Goal: Complete application form

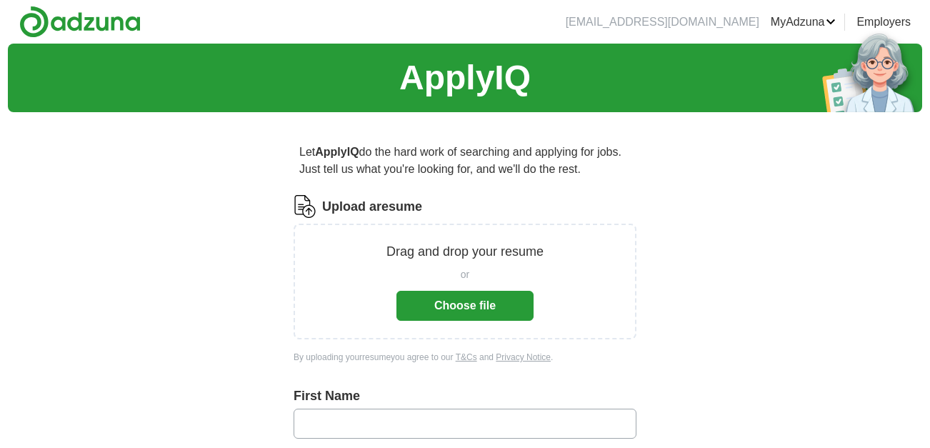
click at [450, 303] on button "Choose file" at bounding box center [464, 306] width 137 height 30
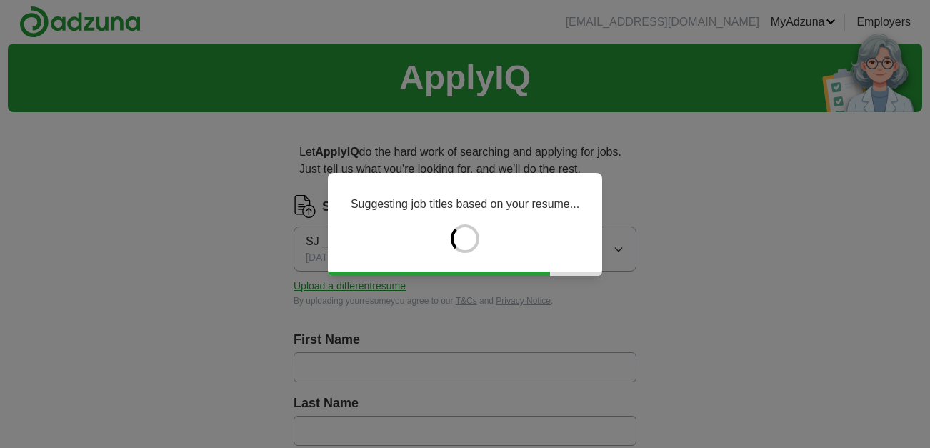
type input "*****"
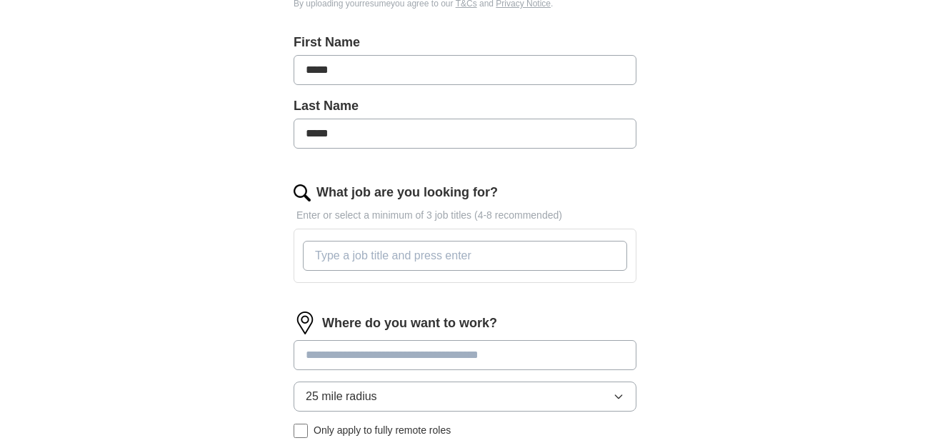
scroll to position [344, 0]
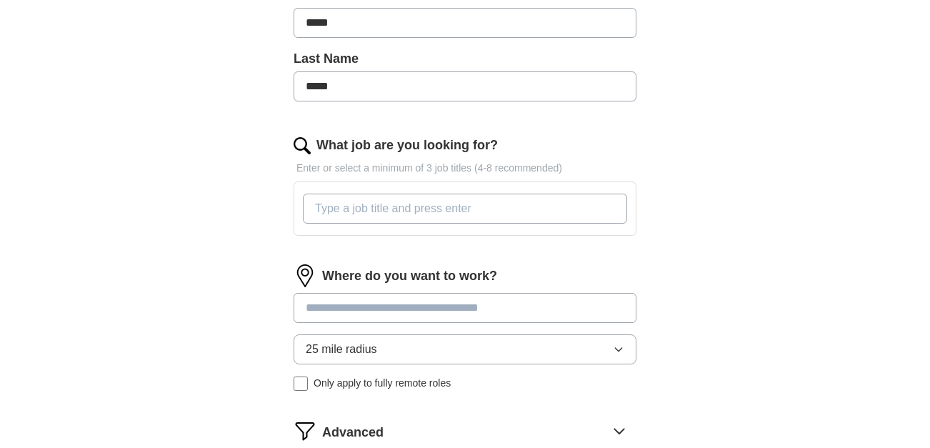
click at [355, 204] on input "What job are you looking for?" at bounding box center [465, 209] width 324 height 30
paste input "Case Manager-Peer Professional"
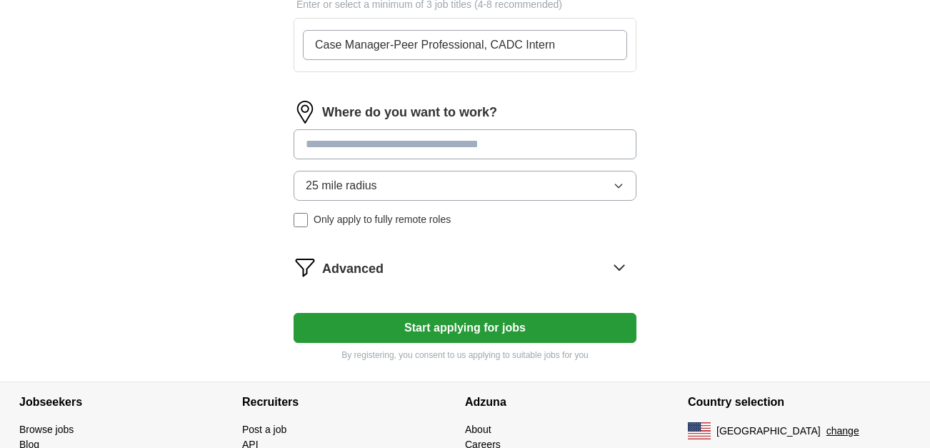
scroll to position [510, 0]
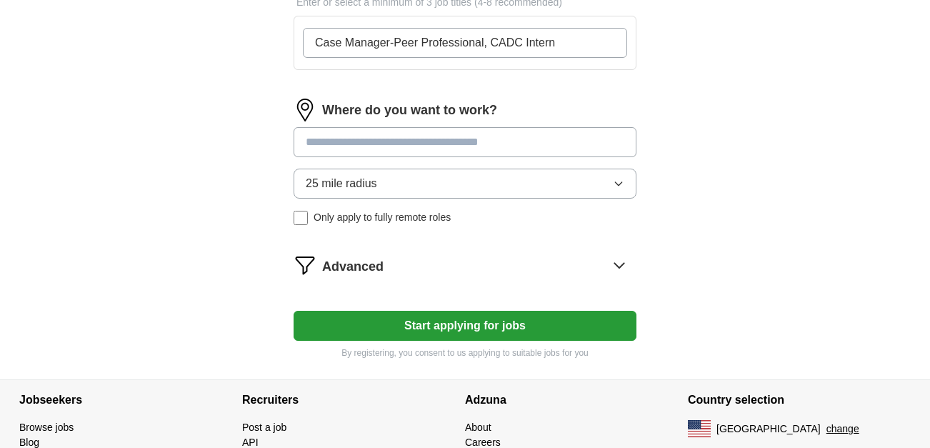
click at [381, 274] on span "Advanced" at bounding box center [352, 266] width 61 height 19
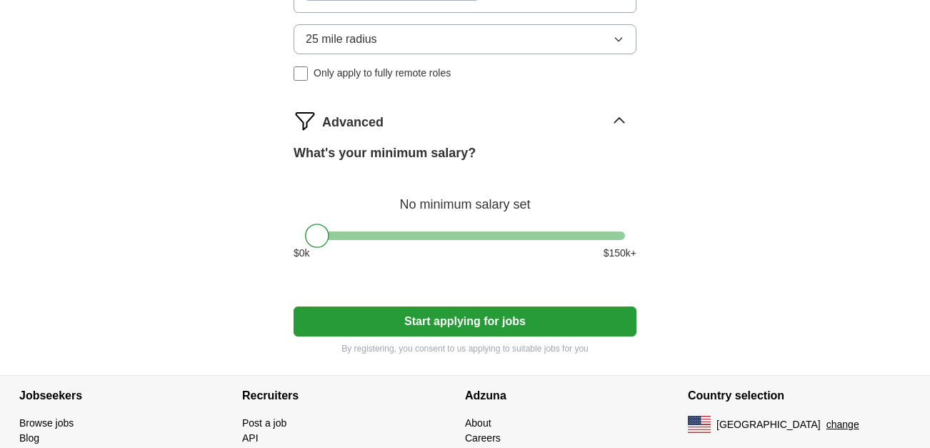
scroll to position [695, 0]
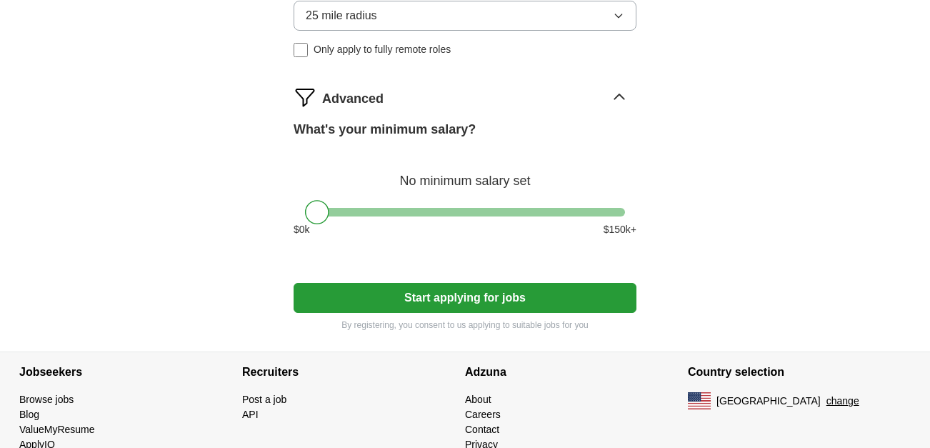
click at [411, 207] on div "What's your minimum salary? No minimum salary set $ 0 k $ 150 k+" at bounding box center [464, 184] width 343 height 129
click at [416, 210] on div at bounding box center [465, 212] width 320 height 9
drag, startPoint x: 416, startPoint y: 209, endPoint x: 227, endPoint y: 215, distance: 189.3
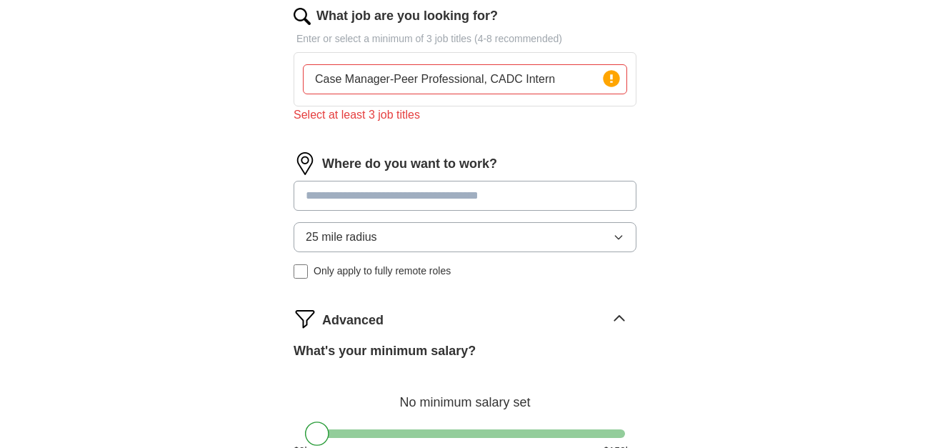
scroll to position [462, 0]
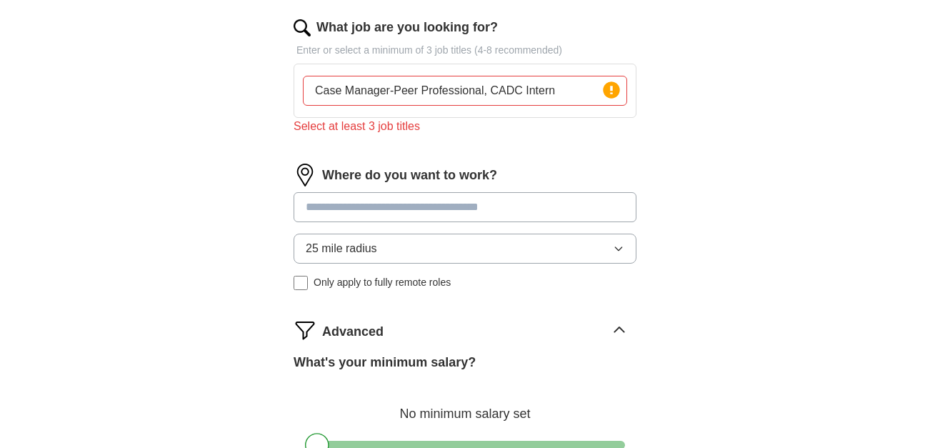
click at [568, 89] on input "Case Manager-Peer Professional, CADC Intern" at bounding box center [465, 91] width 324 height 30
click at [482, 91] on input "Case Manager-Peer Professional, CADC Intern" at bounding box center [465, 91] width 324 height 30
click at [568, 88] on input "Case Manager-Peer Professional, Wellness Specialist Peer Professio, CADC Intern" at bounding box center [465, 91] width 324 height 30
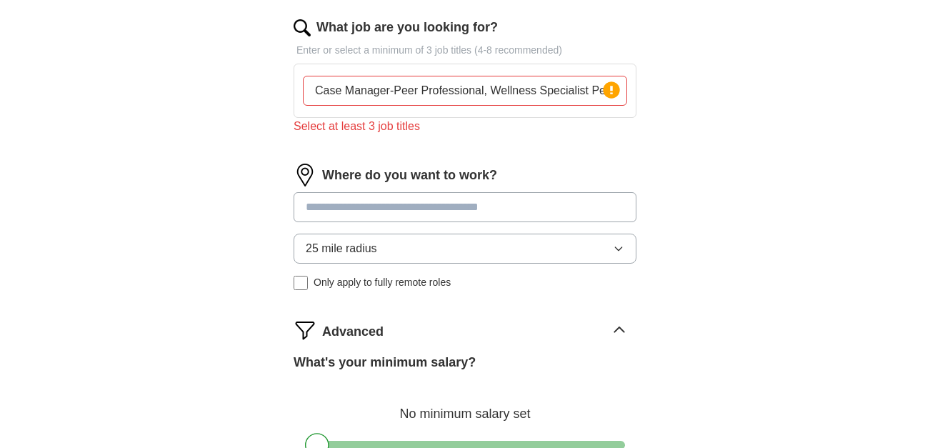
click at [570, 105] on input "Case Manager-Peer Professional, Wellness Specialist Peer Professional, CADC Int…" at bounding box center [465, 91] width 324 height 30
click at [548, 89] on input "Case Manager-Peer Professional, Wellness Specialist-Peer Professional, CADC Int…" at bounding box center [465, 91] width 324 height 30
click at [552, 89] on input "Case Manager-Peer Professional, Wellness Specialist-Peer Professional, CADC Int…" at bounding box center [465, 91] width 324 height 30
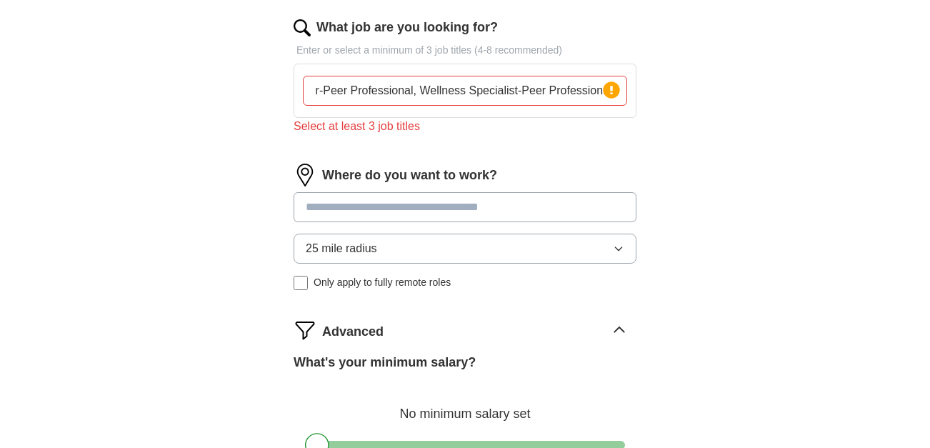
click at [324, 85] on input "Case Manager-Peer Professional, Wellness Specialist-Peer Professional," at bounding box center [465, 91] width 324 height 30
type input "CADC Intern, Case Manager-Peer Professional, Wellness Specialist-Peer Professio…"
click at [206, 226] on div "ApplyIQ Let ApplyIQ do the hard work of searching and applying for jobs. Just t…" at bounding box center [465, 83] width 914 height 1003
click at [366, 203] on input at bounding box center [464, 207] width 343 height 30
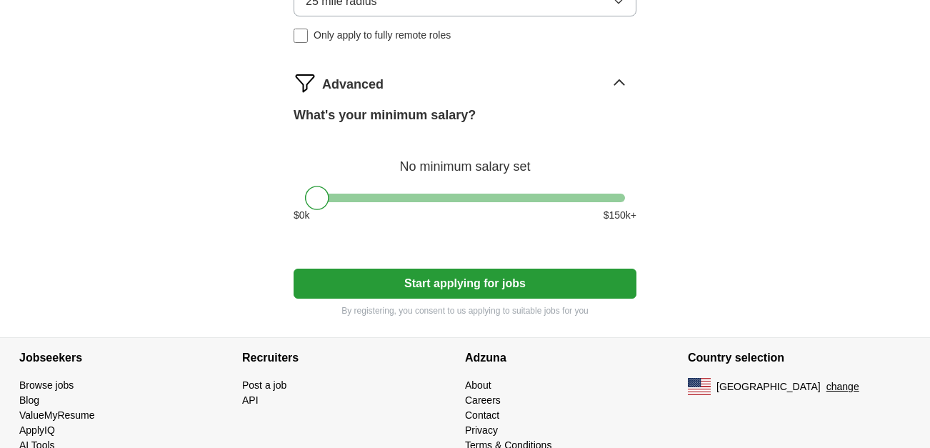
scroll to position [778, 0]
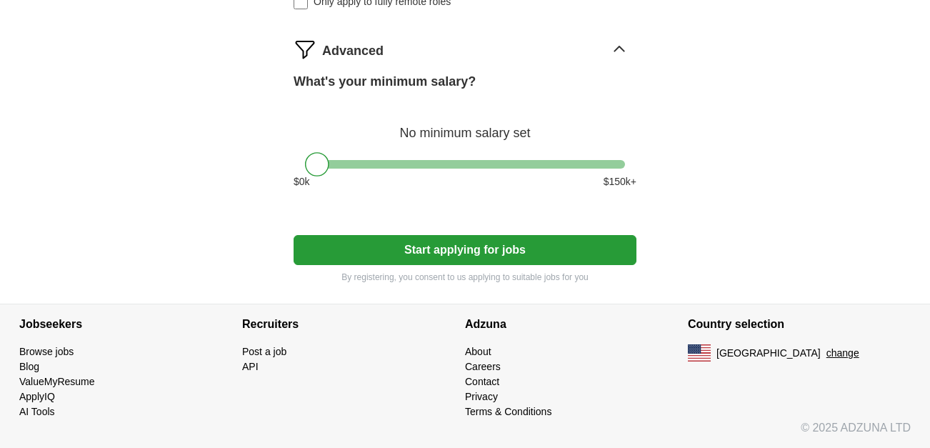
click at [395, 248] on button "Start applying for jobs" at bounding box center [464, 250] width 343 height 30
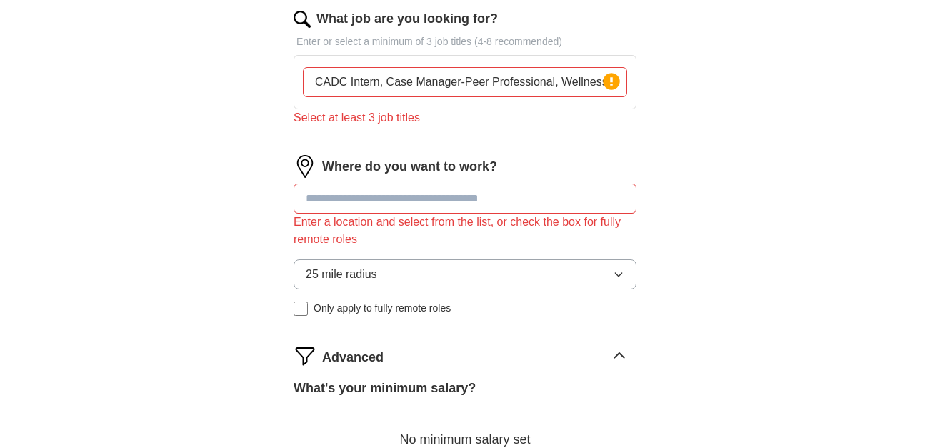
scroll to position [551, 0]
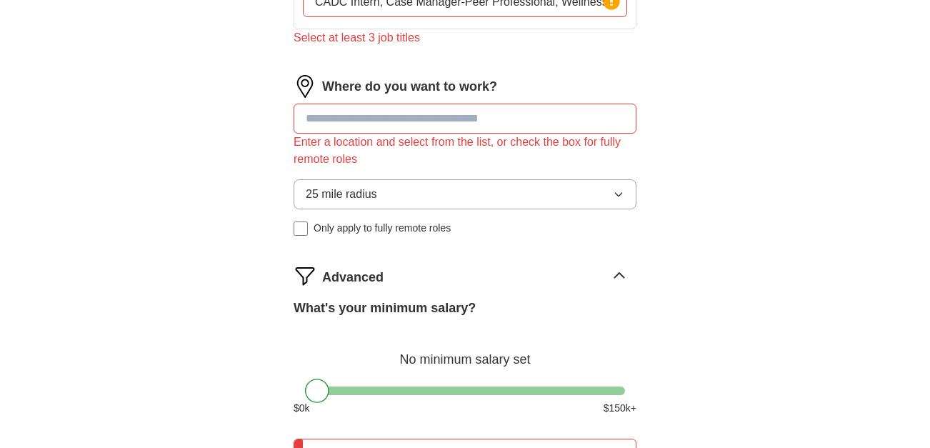
click at [352, 117] on input at bounding box center [464, 119] width 343 height 30
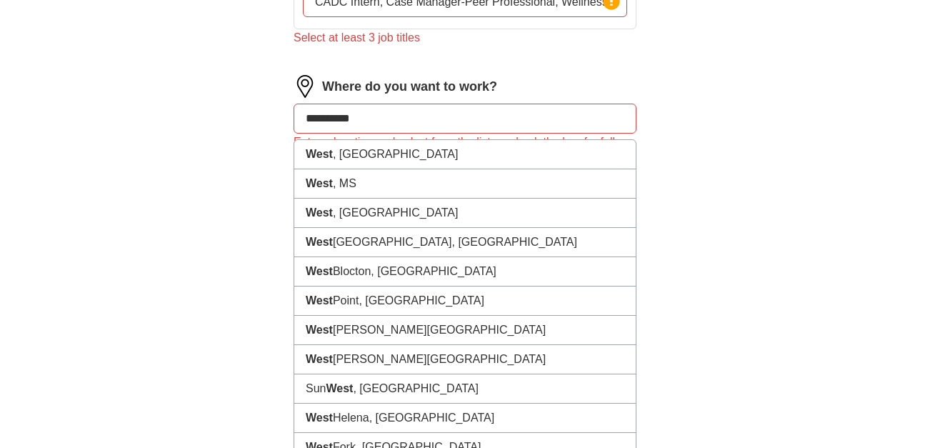
type input "**********"
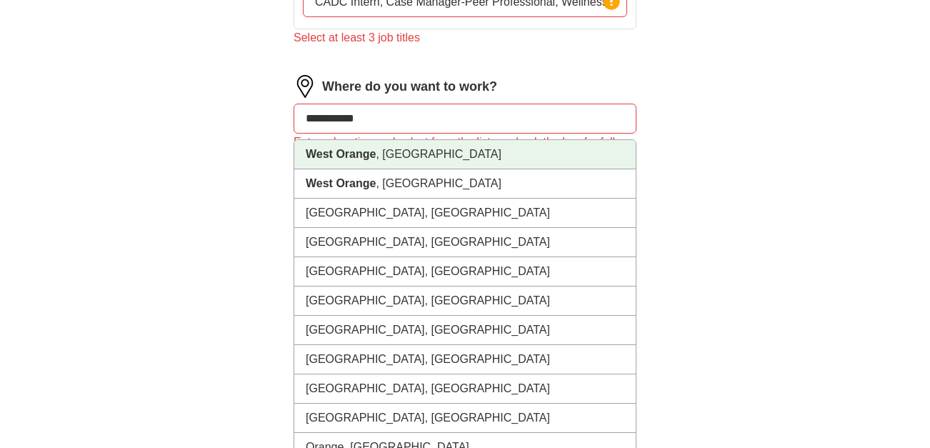
click at [396, 155] on li "[GEOGRAPHIC_DATA] , [GEOGRAPHIC_DATA]" at bounding box center [464, 154] width 341 height 29
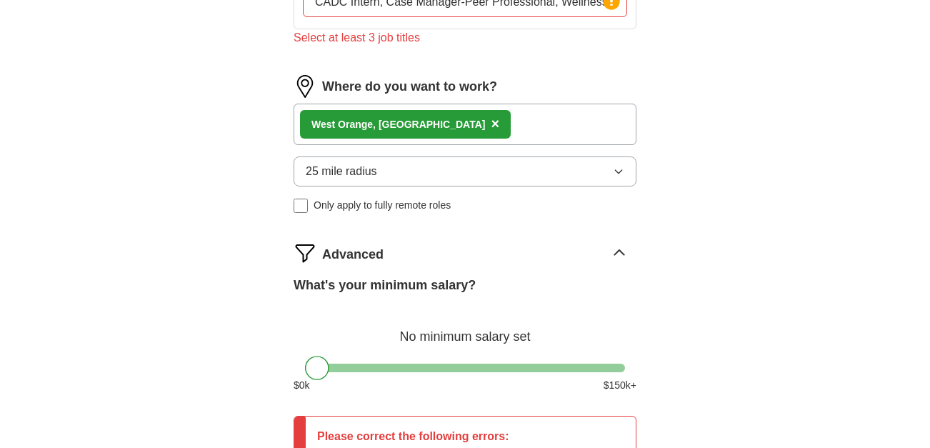
click at [93, 246] on div "ApplyIQ Let ApplyIQ do the hard work of searching and applying for jobs. Just t…" at bounding box center [465, 32] width 914 height 1078
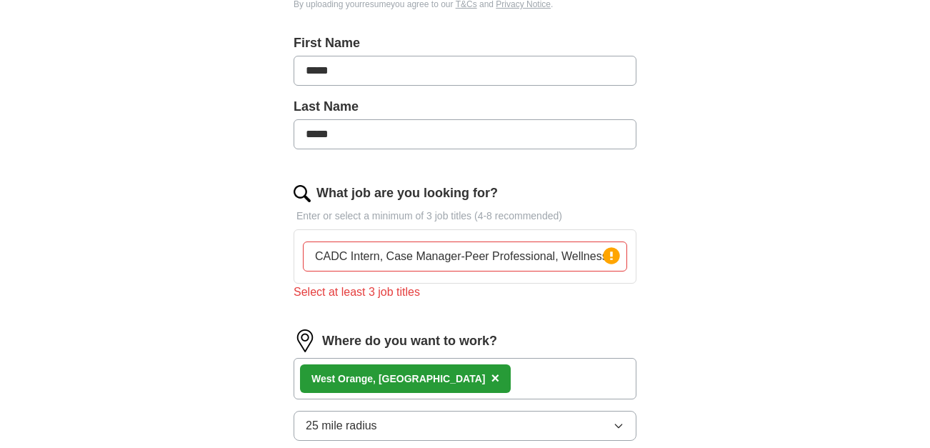
scroll to position [293, 0]
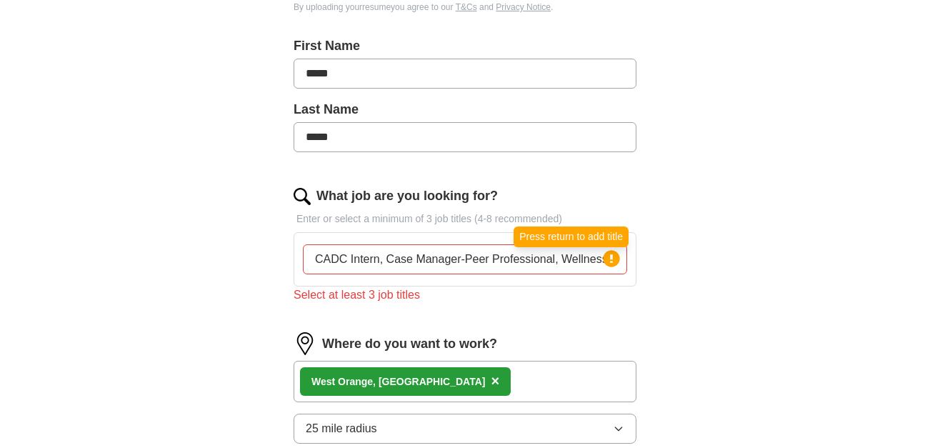
click at [611, 264] on circle at bounding box center [611, 258] width 16 height 16
click at [596, 263] on input "CADC Intern, Case Manager-Peer Professional, Wellness Specialist-Peer Professio…" at bounding box center [465, 259] width 324 height 30
drag, startPoint x: 385, startPoint y: 254, endPoint x: 261, endPoint y: 260, distance: 124.4
click at [261, 260] on div "Let ApplyIQ do the hard work of searching and applying for jobs. Just tell us w…" at bounding box center [464, 329] width 457 height 998
click at [376, 255] on input "CADC Intern, Case Manager-Peer Professional, Wellness Specialist-Peer Professio…" at bounding box center [465, 259] width 324 height 30
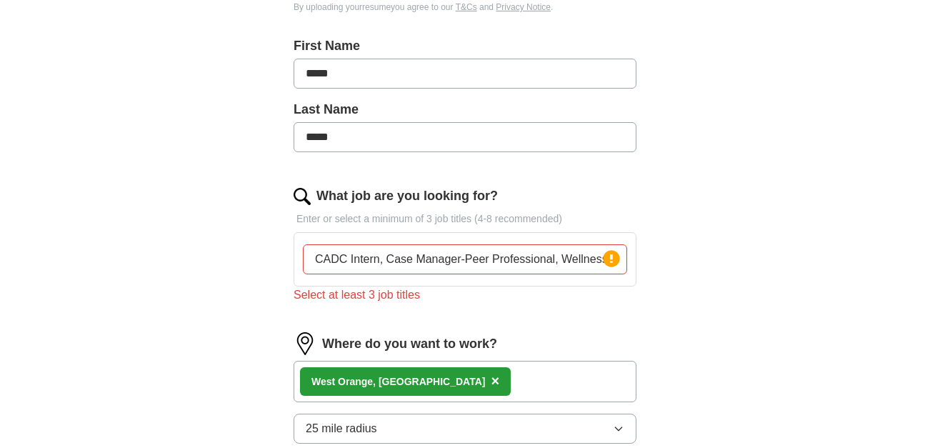
click at [386, 254] on input "CADC Intern, Case Manager-Peer Professional, Wellness Specialist-Peer Professio…" at bounding box center [465, 259] width 324 height 30
type input "CADC InternCase Manager-Peer Professional, Wellness Specialist-Peer Professiona…"
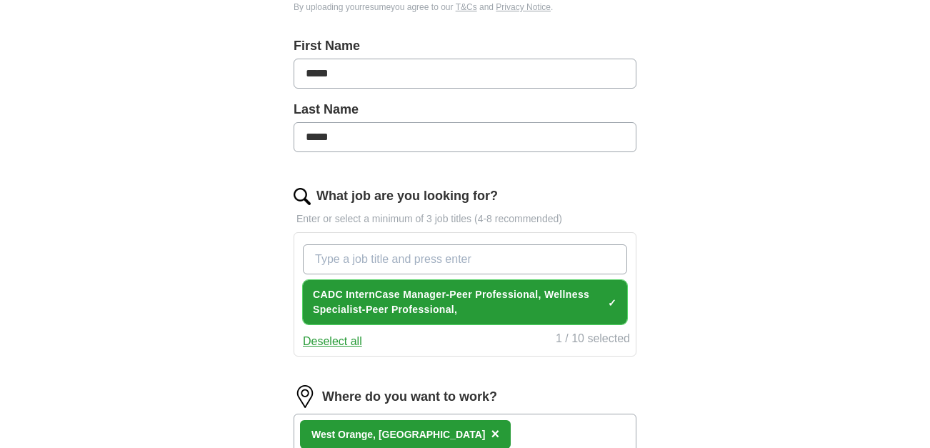
drag, startPoint x: 390, startPoint y: 308, endPoint x: 336, endPoint y: 297, distance: 55.5
click at [389, 308] on span "CADC InternCase Manager-Peer Professional, Wellness Specialist-Peer Professiona…" at bounding box center [457, 302] width 289 height 30
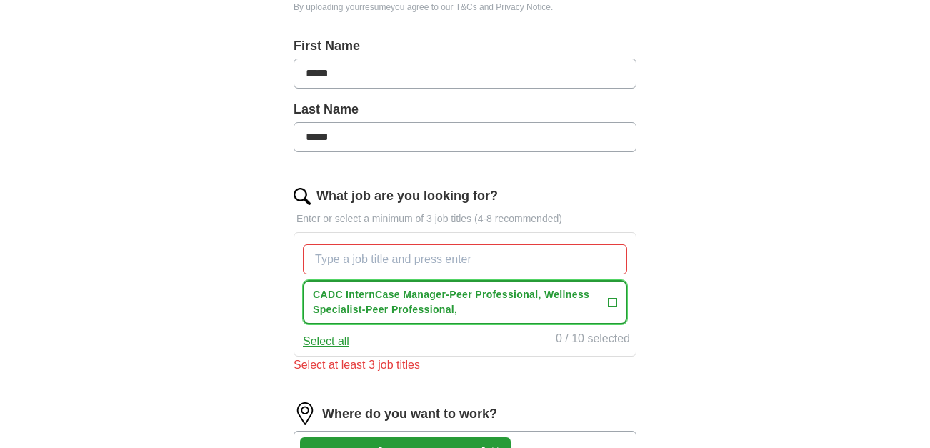
click at [471, 308] on span "CADC InternCase Manager-Peer Professional, Wellness Specialist-Peer Professiona…" at bounding box center [457, 302] width 289 height 30
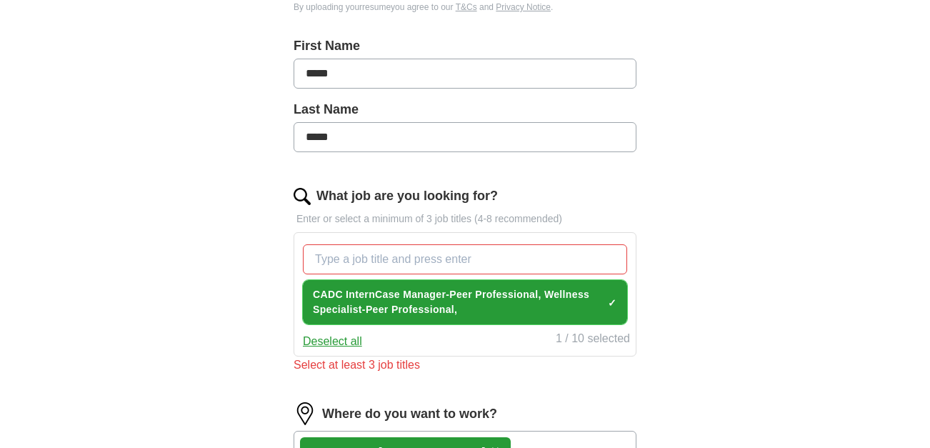
drag, startPoint x: 471, startPoint y: 308, endPoint x: 410, endPoint y: 302, distance: 61.7
click at [410, 302] on span "CADC InternCase Manager-Peer Professional, Wellness Specialist-Peer Professiona…" at bounding box center [457, 302] width 289 height 30
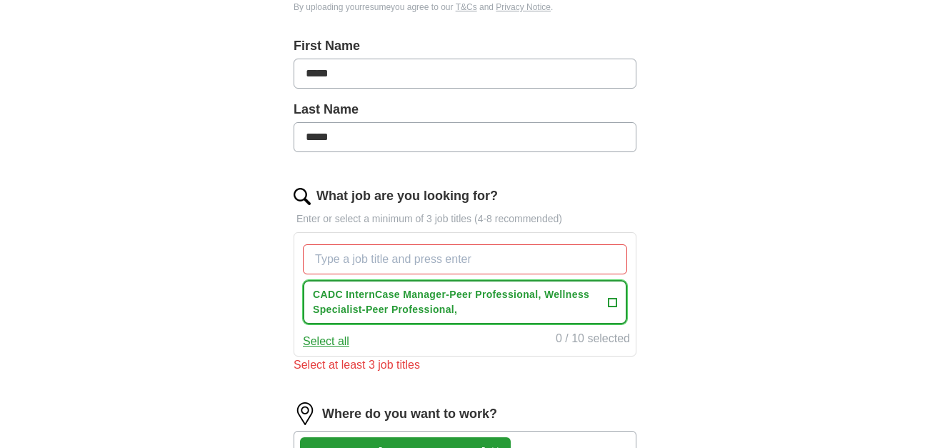
drag, startPoint x: 461, startPoint y: 304, endPoint x: 301, endPoint y: 293, distance: 160.3
click at [301, 293] on div "CADC InternCase Manager-Peer Professional, Wellness Specialist-Peer Professiona…" at bounding box center [465, 283] width 330 height 91
click at [357, 283] on button "CADC InternCase Manager-Peer Professional, Wellness Specialist-Peer Professiona…" at bounding box center [465, 302] width 324 height 44
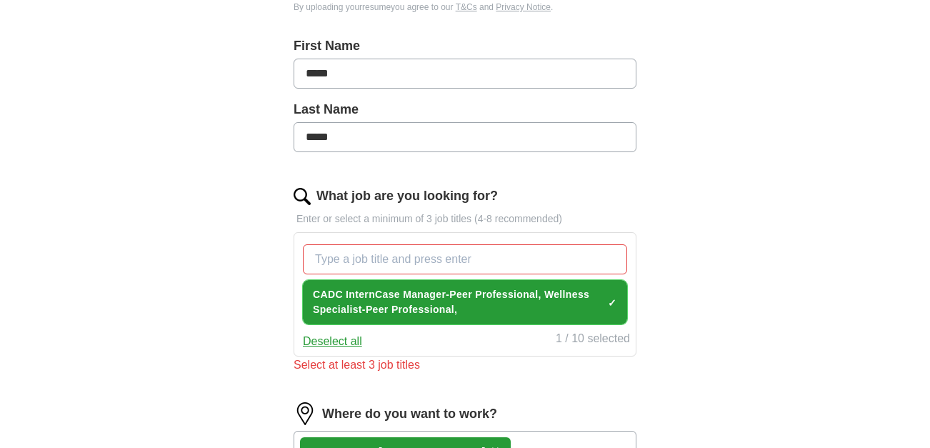
click at [0, 0] on span "×" at bounding box center [0, 0] width 0 height 0
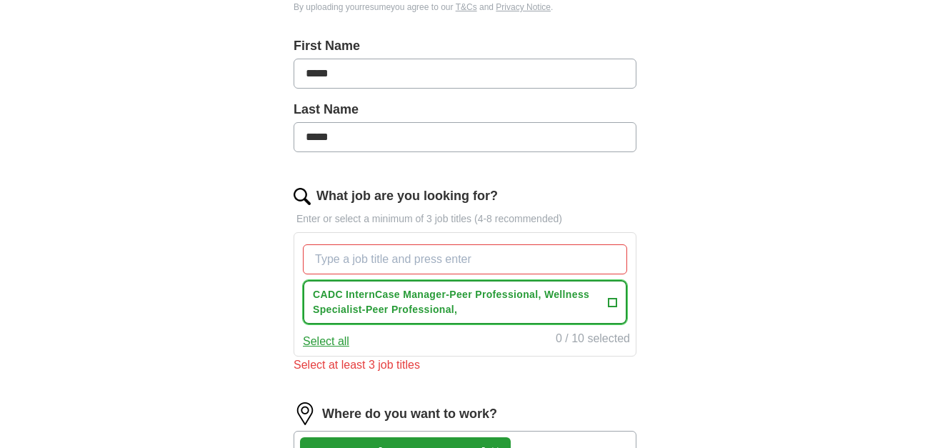
click at [613, 301] on span "+" at bounding box center [612, 301] width 9 height 11
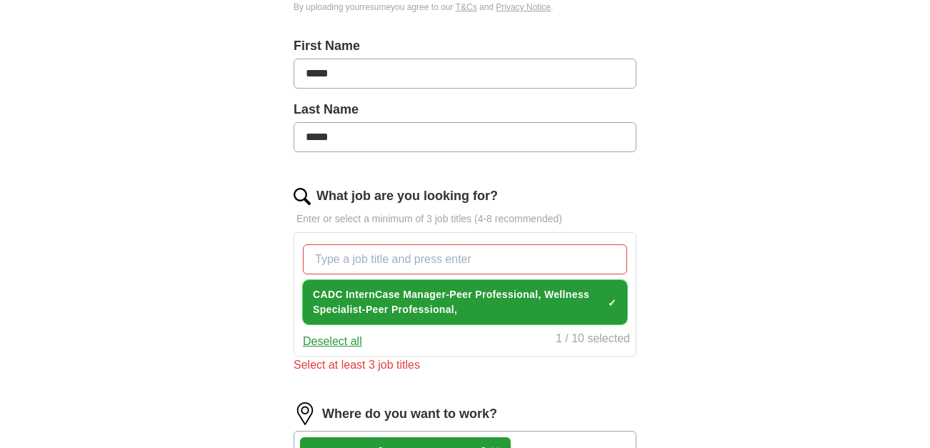
click at [0, 0] on span "×" at bounding box center [0, 0] width 0 height 0
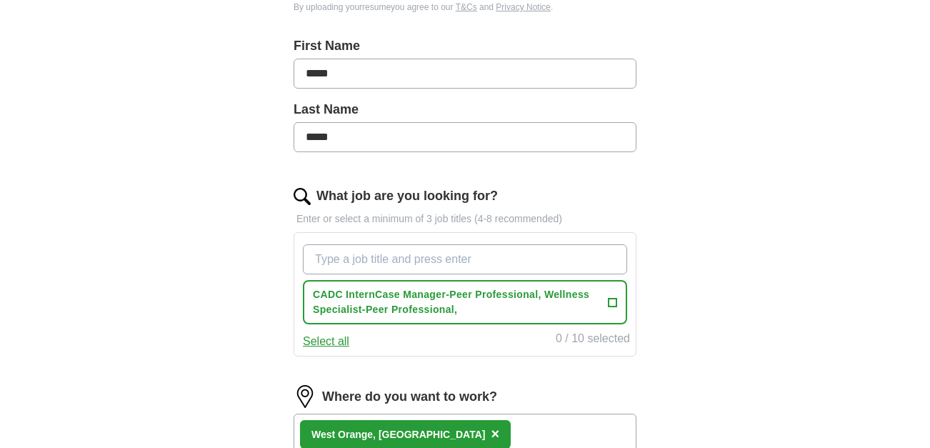
click at [432, 263] on input "What job are you looking for?" at bounding box center [465, 259] width 324 height 30
paste input "CADC Intern"
type input "CADC Intern"
click at [622, 241] on div "CADC Intern CADC InternCase Manager-Peer Professional, Wellness Specialist-Peer…" at bounding box center [465, 283] width 330 height 91
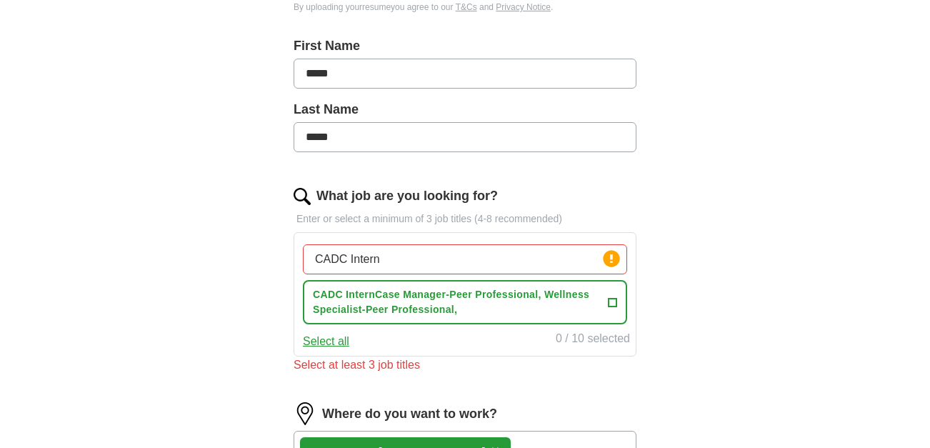
click at [533, 264] on input "CADC Intern" at bounding box center [465, 259] width 324 height 30
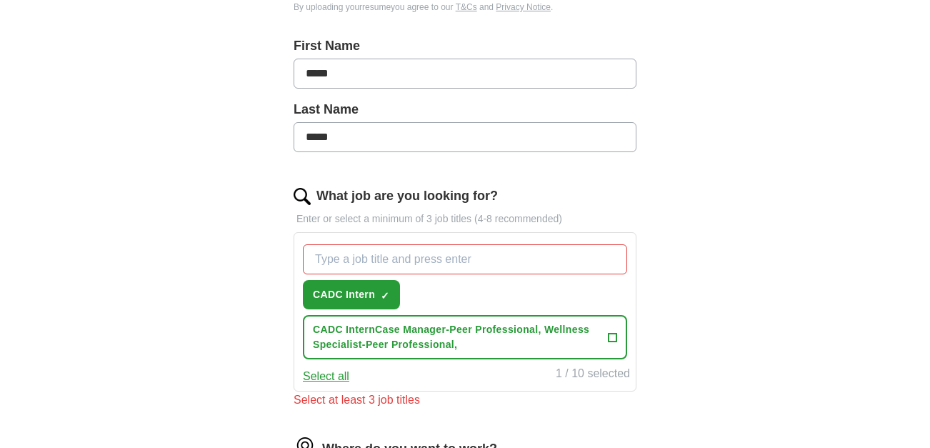
click at [318, 377] on button "Select all" at bounding box center [326, 376] width 46 height 17
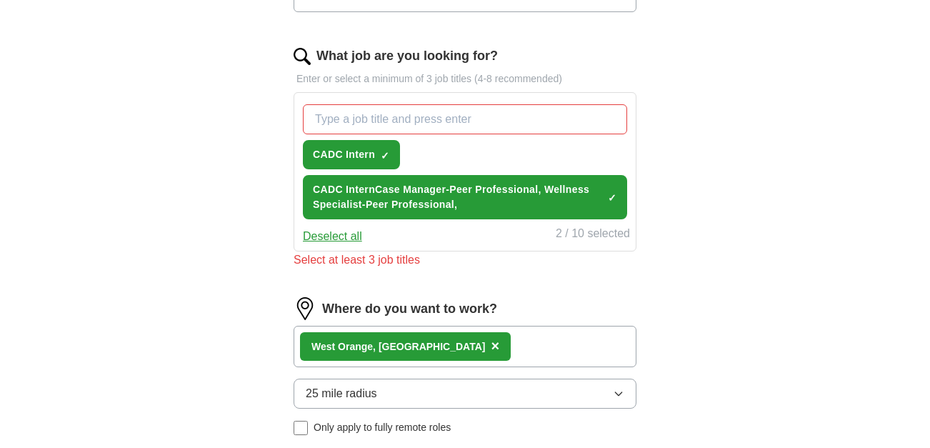
scroll to position [439, 0]
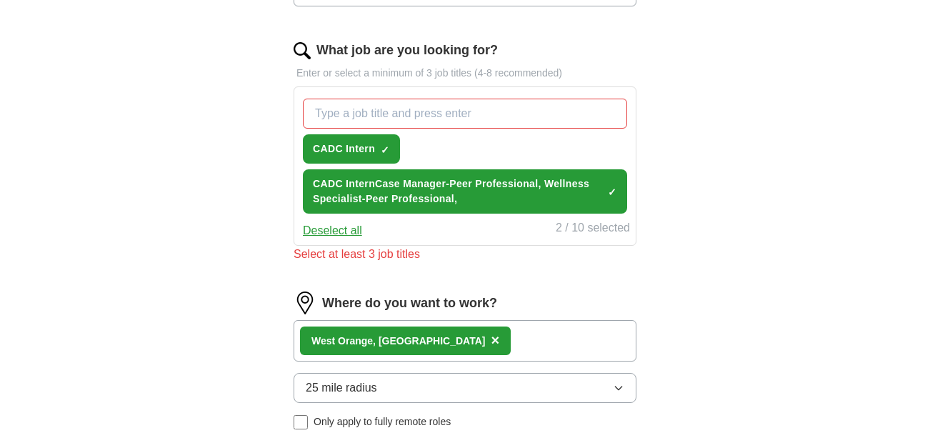
click at [395, 109] on input "What job are you looking for?" at bounding box center [465, 114] width 324 height 30
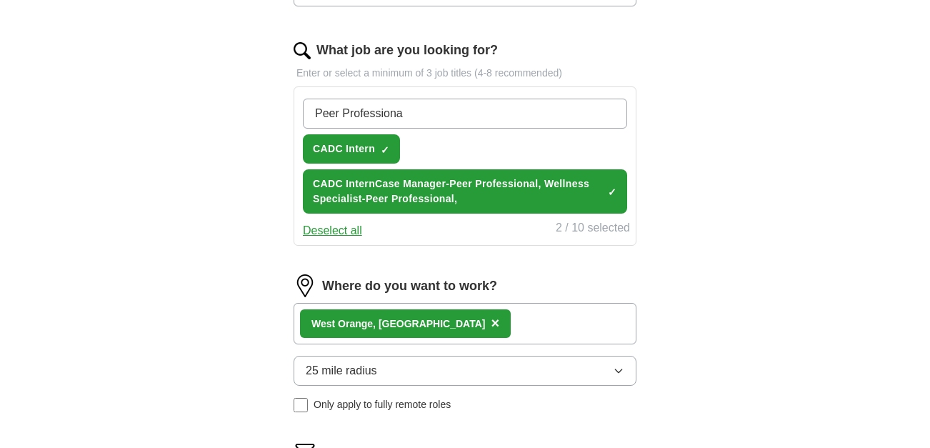
type input "Peer Professional"
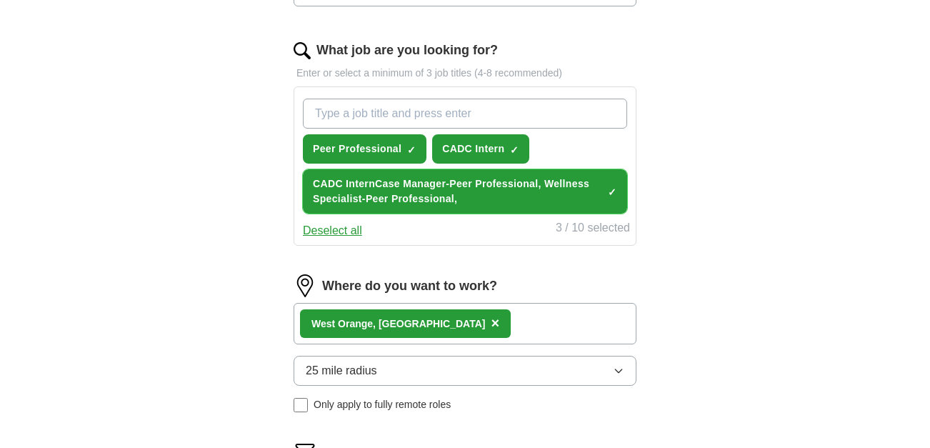
click at [0, 0] on span "×" at bounding box center [0, 0] width 0 height 0
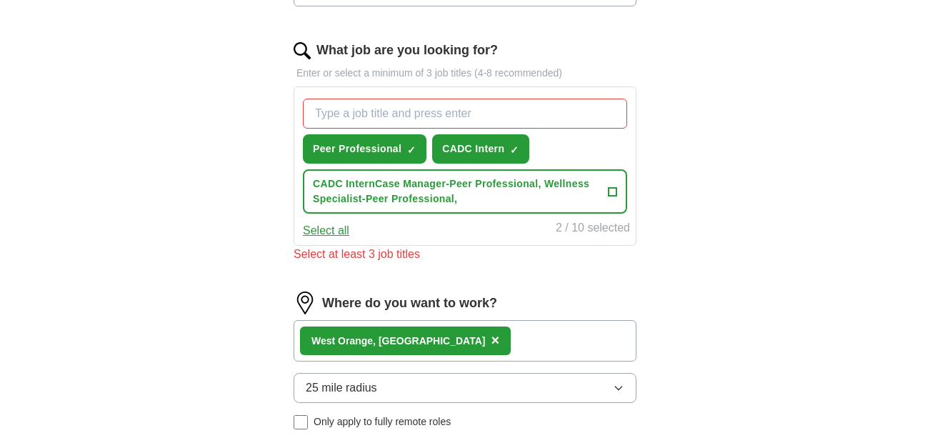
click at [188, 125] on div "ApplyIQ Let ApplyIQ do the hard work of searching and applying for jobs. Just t…" at bounding box center [465, 195] width 914 height 1183
click at [192, 125] on div "ApplyIQ Let ApplyIQ do the hard work of searching and applying for jobs. Just t…" at bounding box center [465, 195] width 914 height 1183
click at [343, 228] on button "Select all" at bounding box center [326, 230] width 46 height 17
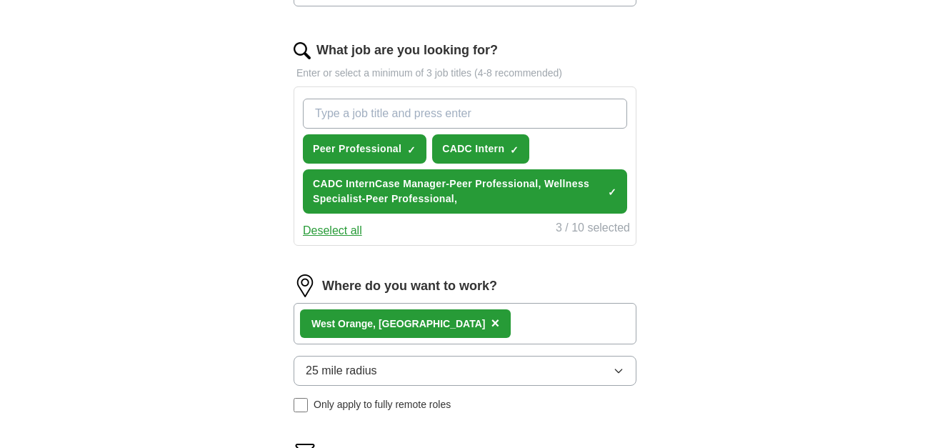
click at [338, 230] on button "Deselect all" at bounding box center [332, 230] width 59 height 17
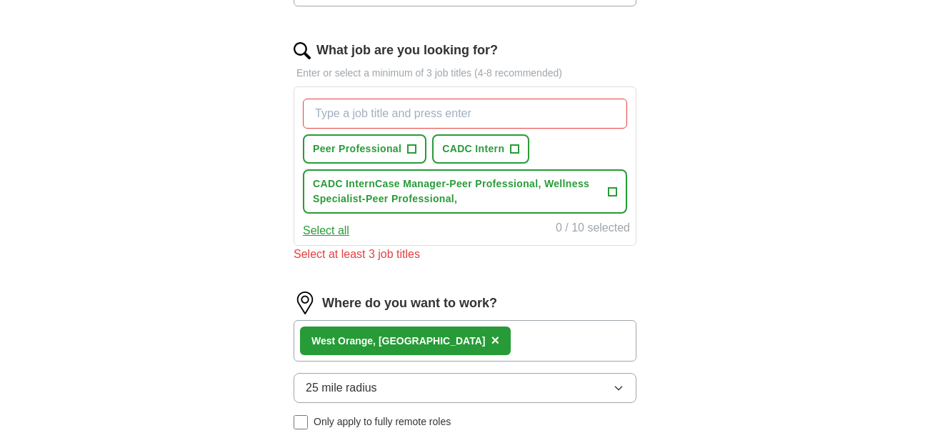
click at [139, 238] on div "ApplyIQ Let ApplyIQ do the hard work of searching and applying for jobs. Just t…" at bounding box center [465, 195] width 914 height 1183
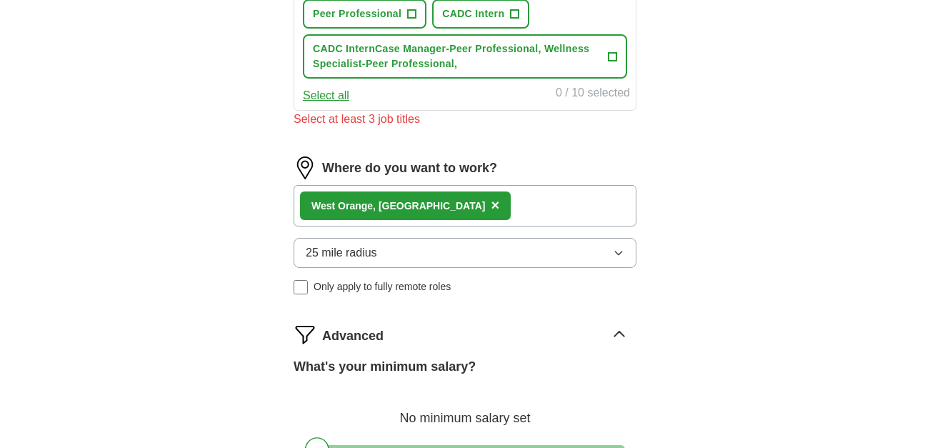
scroll to position [608, 0]
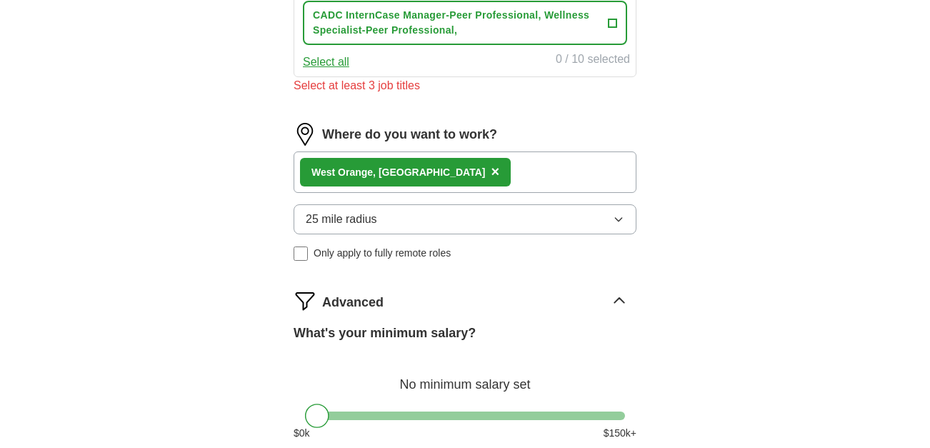
click at [458, 185] on div "[GEOGRAPHIC_DATA] , [GEOGRAPHIC_DATA] ×" at bounding box center [464, 171] width 343 height 41
click at [452, 185] on div "[GEOGRAPHIC_DATA] , [GEOGRAPHIC_DATA] ×" at bounding box center [464, 171] width 343 height 41
click at [441, 177] on div "[GEOGRAPHIC_DATA] , [GEOGRAPHIC_DATA] ×" at bounding box center [464, 171] width 343 height 41
click at [432, 169] on div "[GEOGRAPHIC_DATA] , [GEOGRAPHIC_DATA] ×" at bounding box center [464, 171] width 343 height 41
click at [491, 173] on span "×" at bounding box center [495, 172] width 9 height 16
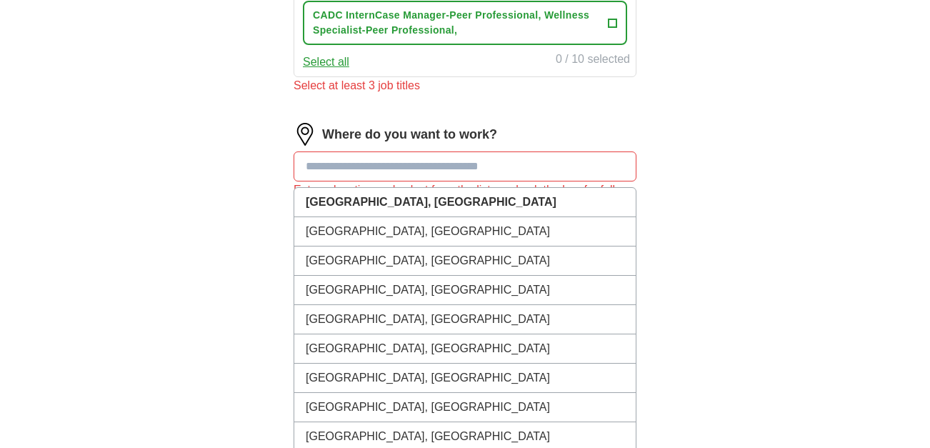
click at [401, 173] on input at bounding box center [464, 166] width 343 height 30
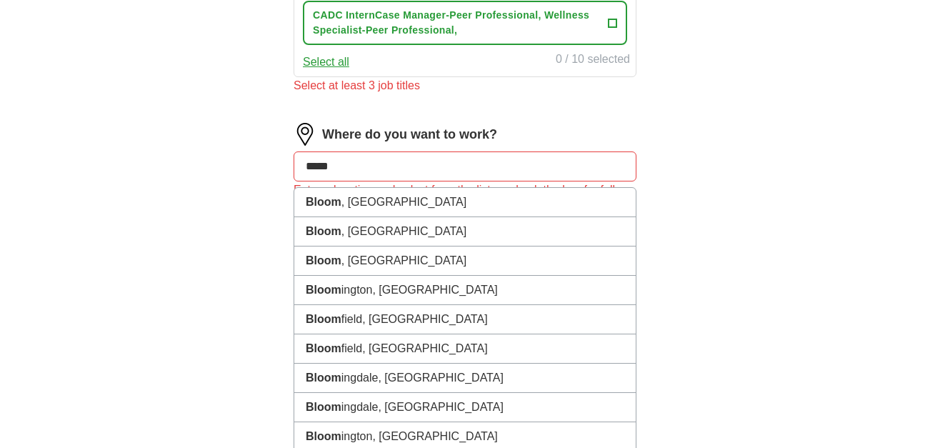
type input "******"
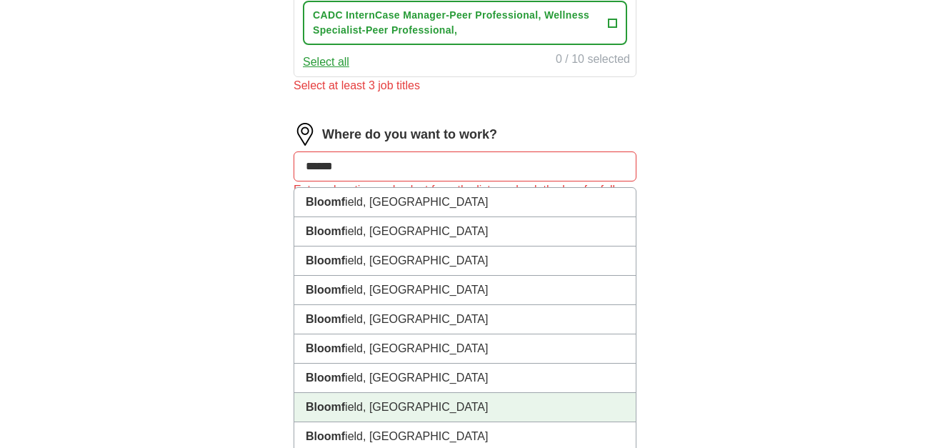
click at [375, 418] on li "Bloomf ield, [GEOGRAPHIC_DATA]" at bounding box center [464, 407] width 341 height 29
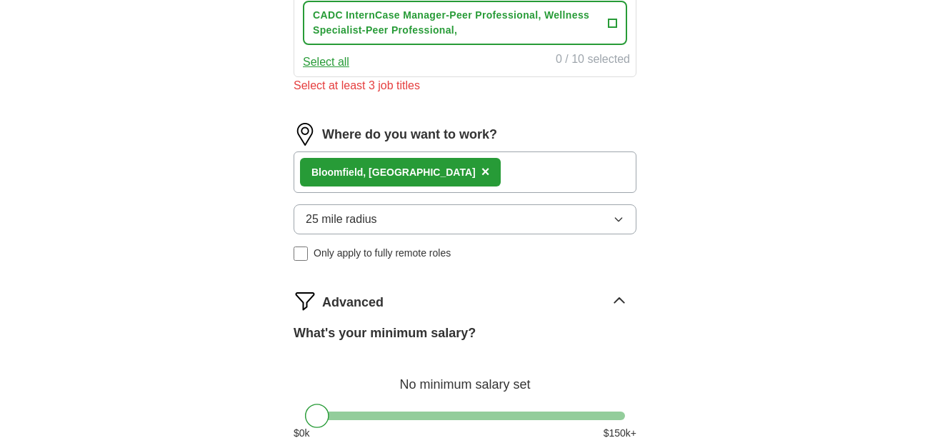
click at [472, 164] on div "Bloomf ield, [GEOGRAPHIC_DATA] ×" at bounding box center [464, 171] width 343 height 41
click at [480, 176] on div "Bloomf ield, [GEOGRAPHIC_DATA] ×" at bounding box center [464, 171] width 343 height 41
click at [451, 175] on div "Bloomf ield, [GEOGRAPHIC_DATA] ×" at bounding box center [464, 171] width 343 height 41
click at [406, 168] on div "Bloomf ield, [GEOGRAPHIC_DATA] ×" at bounding box center [400, 172] width 201 height 29
click at [423, 166] on div "Bloomf ield, [GEOGRAPHIC_DATA] ×" at bounding box center [464, 171] width 343 height 41
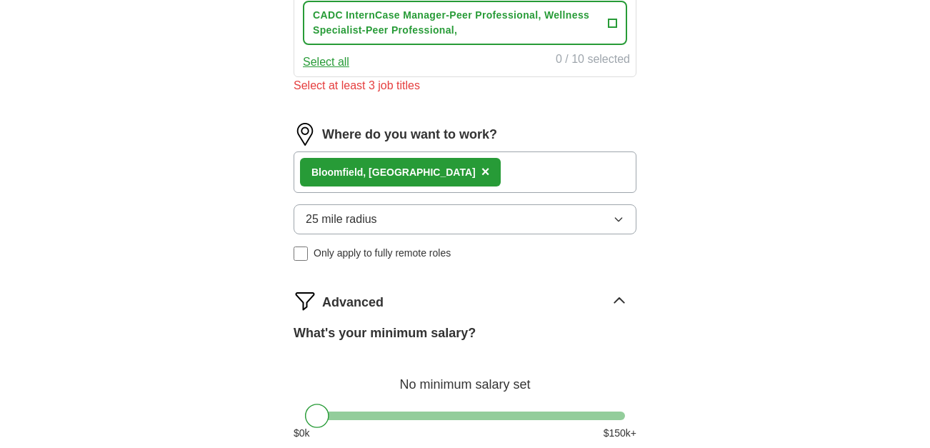
click at [369, 225] on span "25 mile radius" at bounding box center [341, 219] width 71 height 17
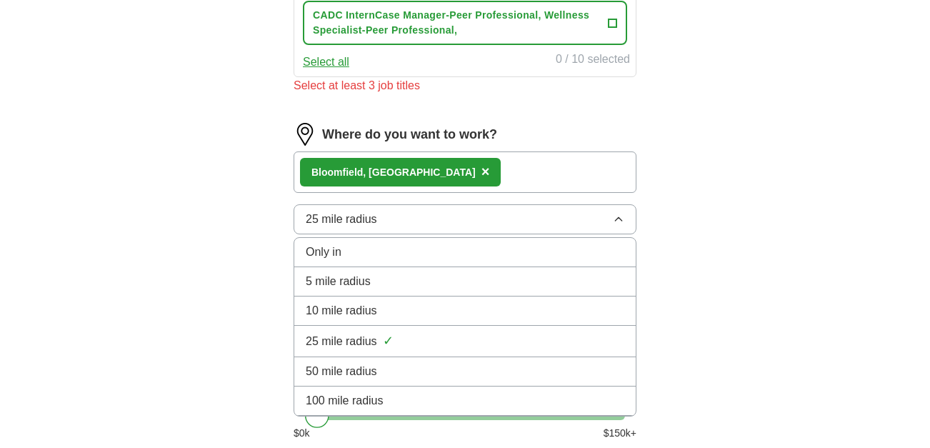
click at [316, 334] on span "25 mile radius" at bounding box center [341, 341] width 71 height 17
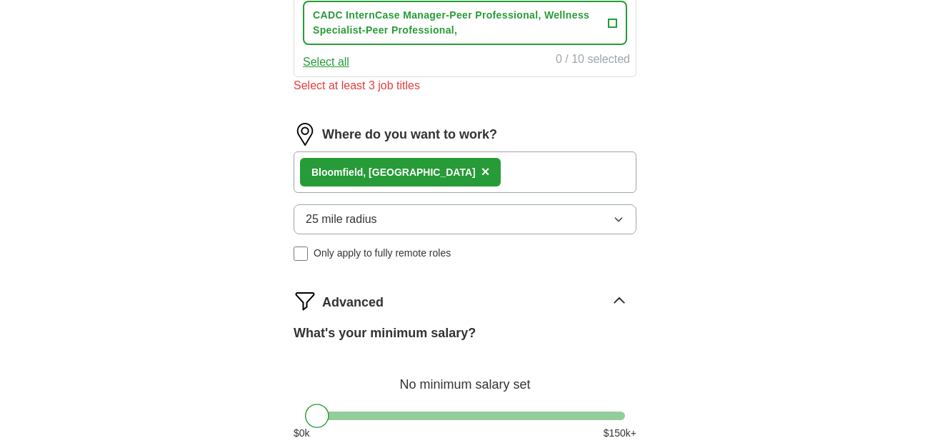
click at [81, 211] on div "ApplyIQ Let ApplyIQ do the hard work of searching and applying for jobs. Just t…" at bounding box center [465, 27] width 914 height 1183
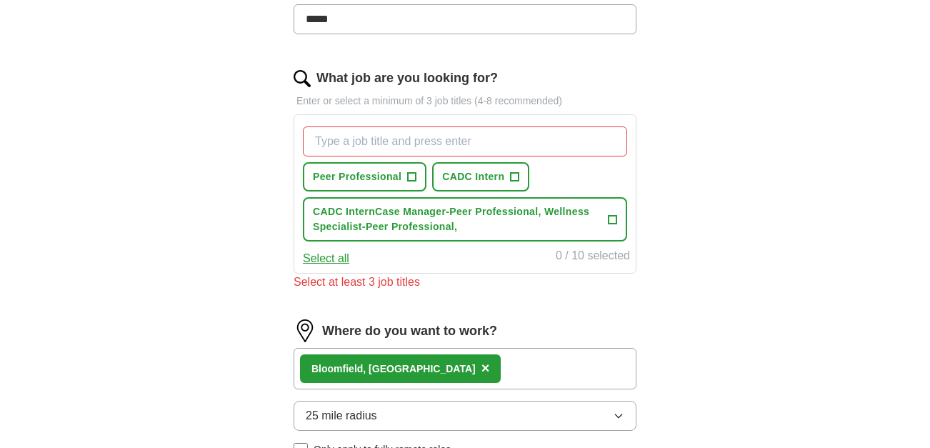
scroll to position [405, 0]
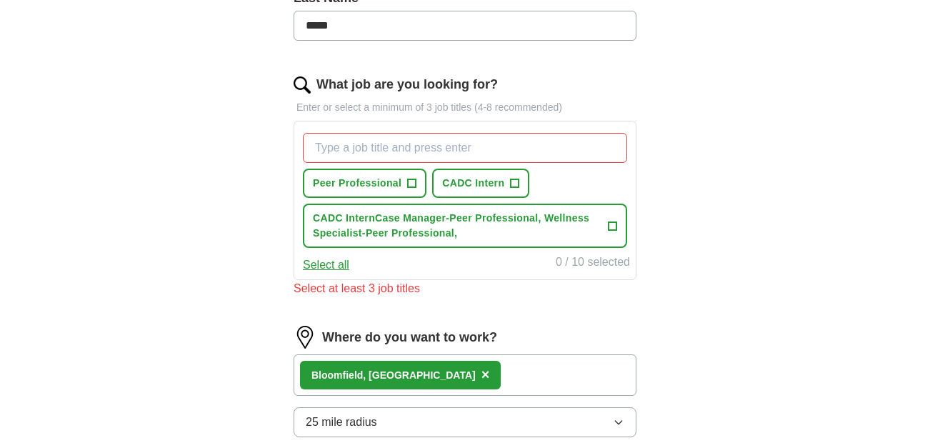
click at [320, 266] on button "Select all" at bounding box center [326, 264] width 46 height 17
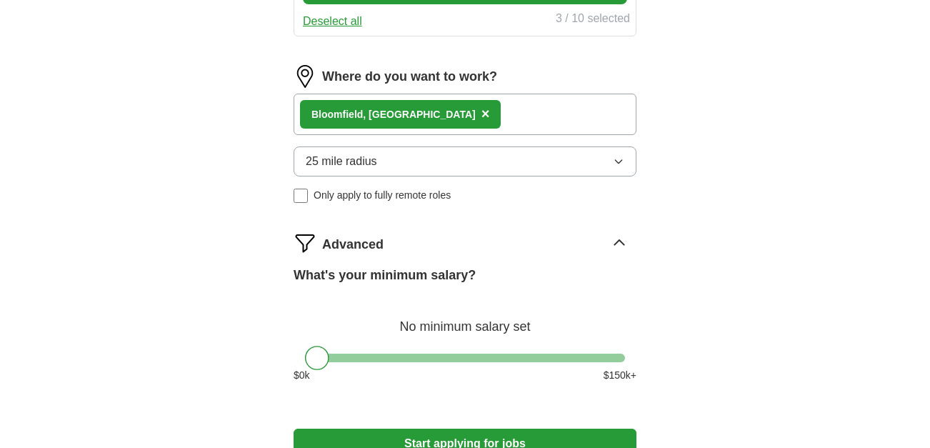
scroll to position [843, 0]
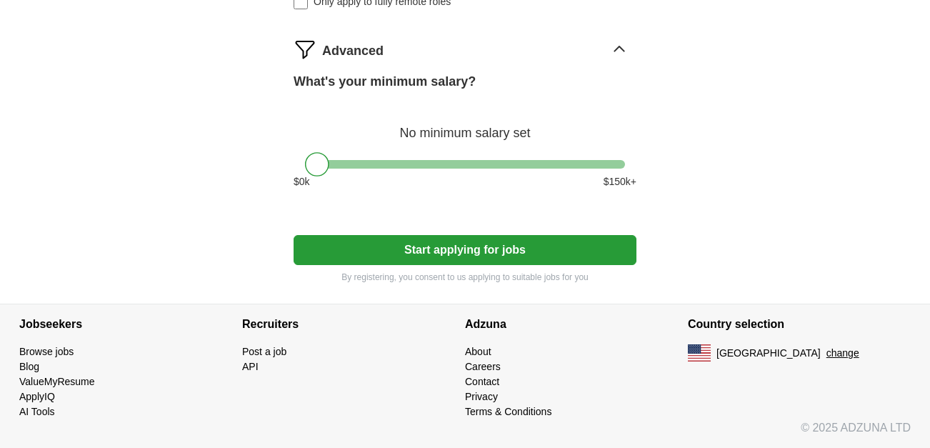
click at [346, 256] on button "Start applying for jobs" at bounding box center [464, 250] width 343 height 30
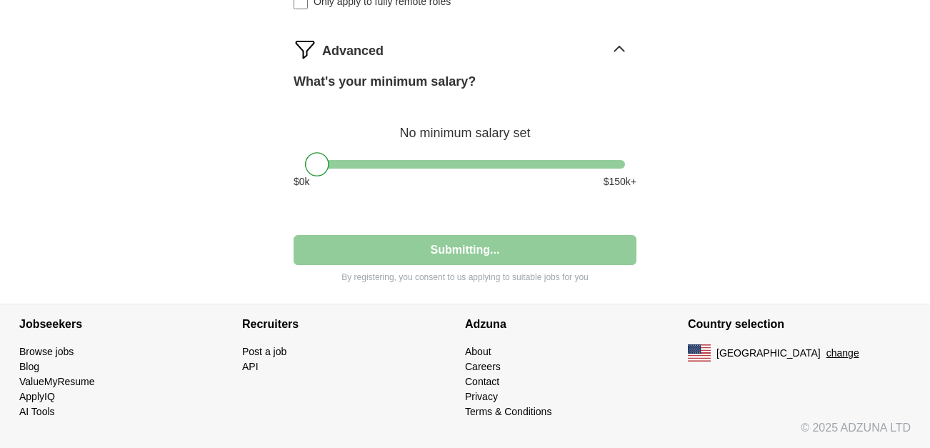
select select "**"
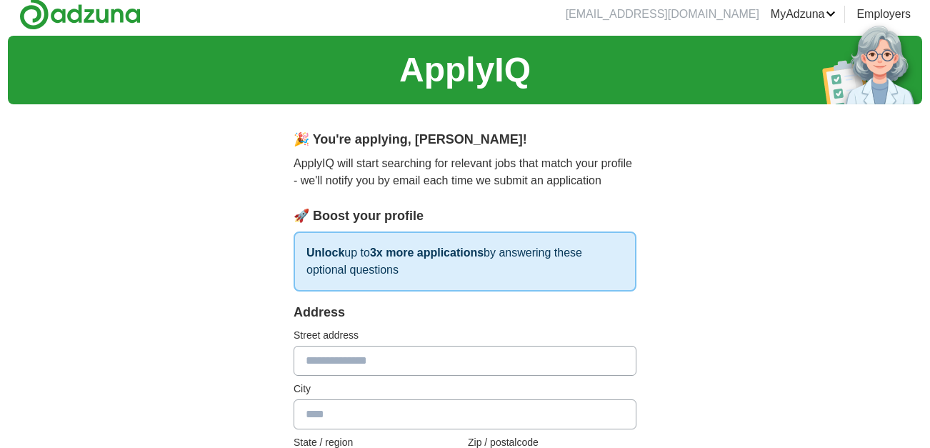
scroll to position [0, 0]
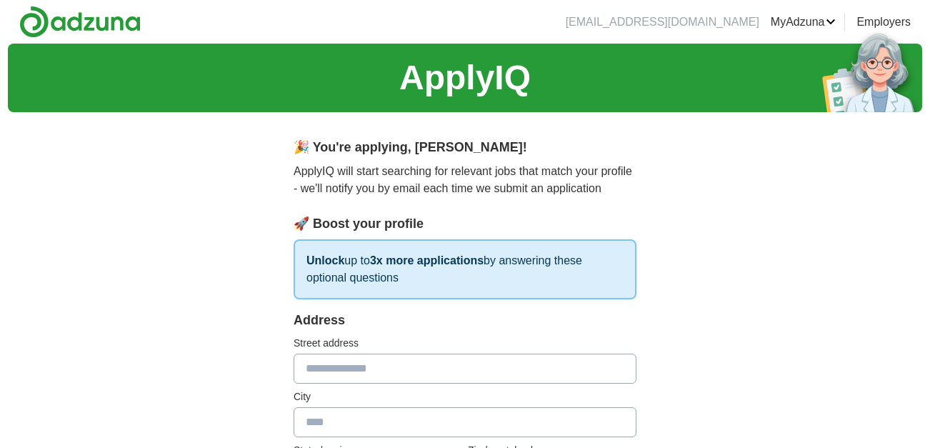
click at [322, 366] on input "text" at bounding box center [464, 368] width 343 height 30
type input "**********"
type input "**"
type input "*****"
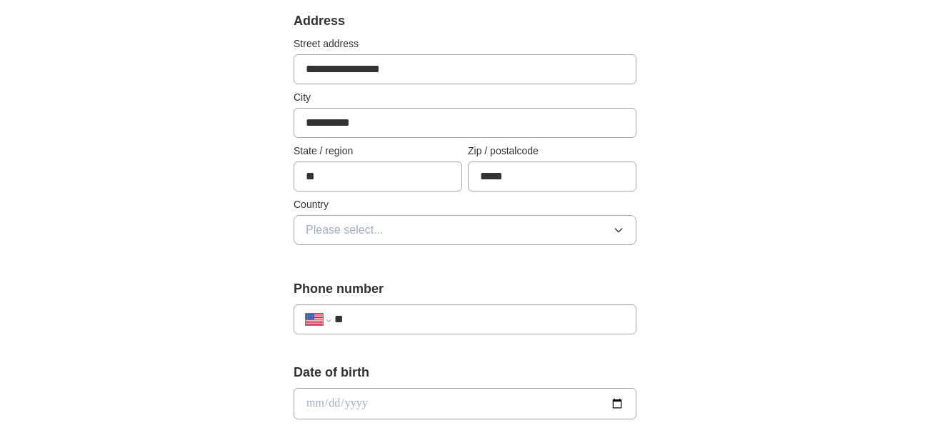
scroll to position [370, 0]
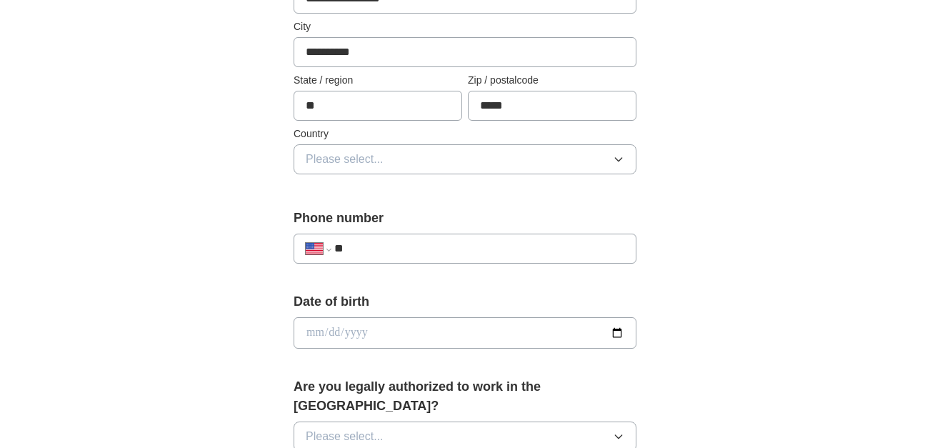
click at [366, 164] on span "Please select..." at bounding box center [345, 159] width 78 height 17
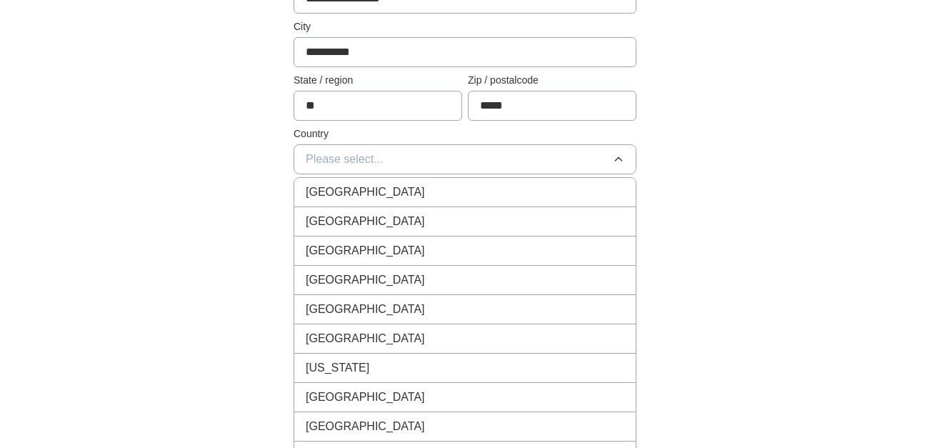
click at [361, 229] on span "[GEOGRAPHIC_DATA]" at bounding box center [365, 221] width 119 height 17
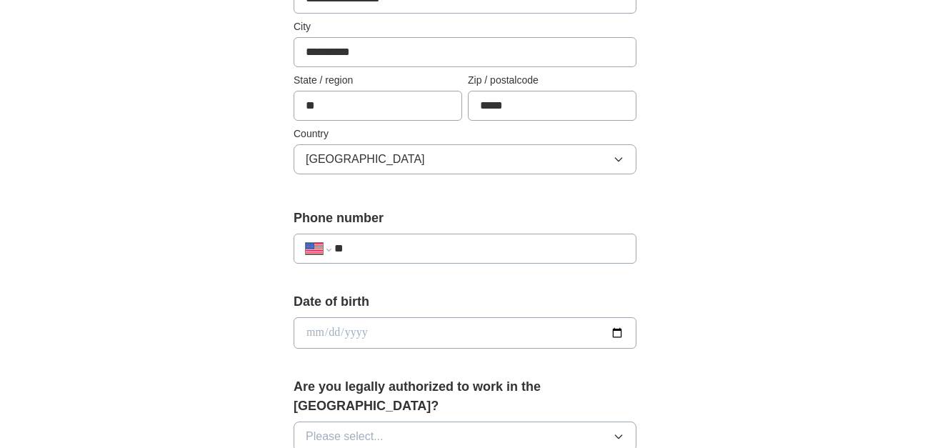
click at [361, 247] on input "**" at bounding box center [479, 248] width 290 height 17
type input "**********"
click at [372, 328] on input "date" at bounding box center [464, 332] width 343 height 31
type input "**********"
click at [145, 242] on div "**********" at bounding box center [465, 324] width 914 height 1300
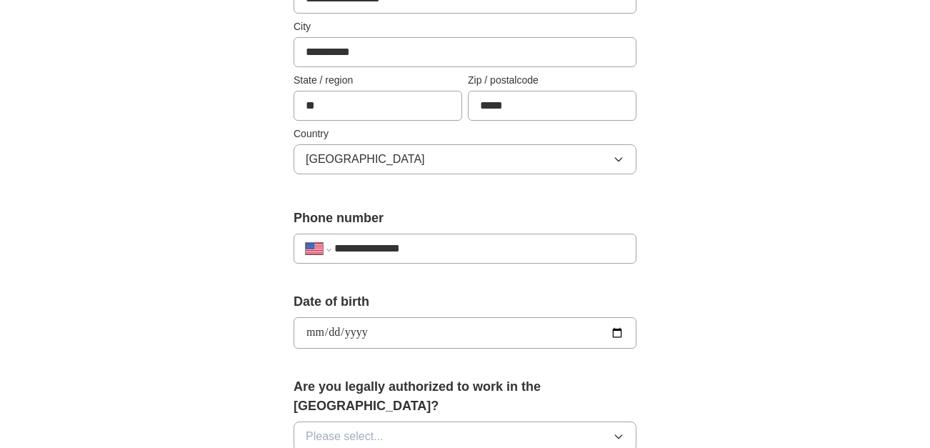
click at [303, 421] on button "Please select..." at bounding box center [464, 436] width 343 height 30
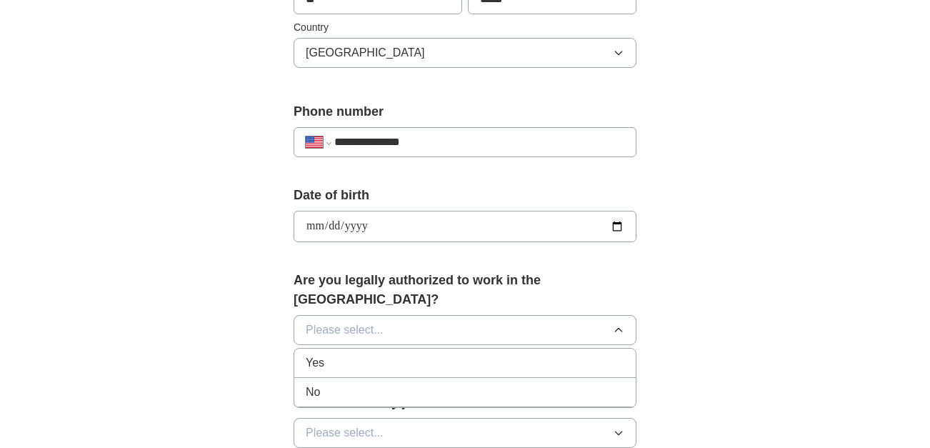
scroll to position [696, 0]
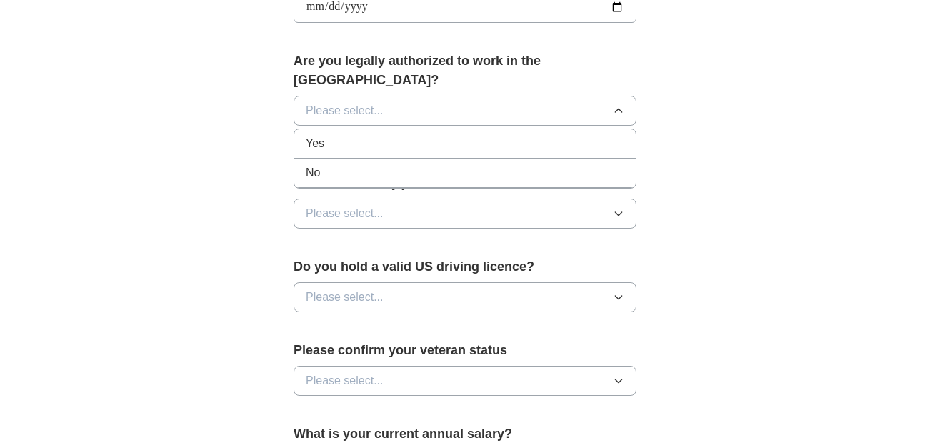
click at [318, 135] on span "Yes" at bounding box center [315, 143] width 19 height 17
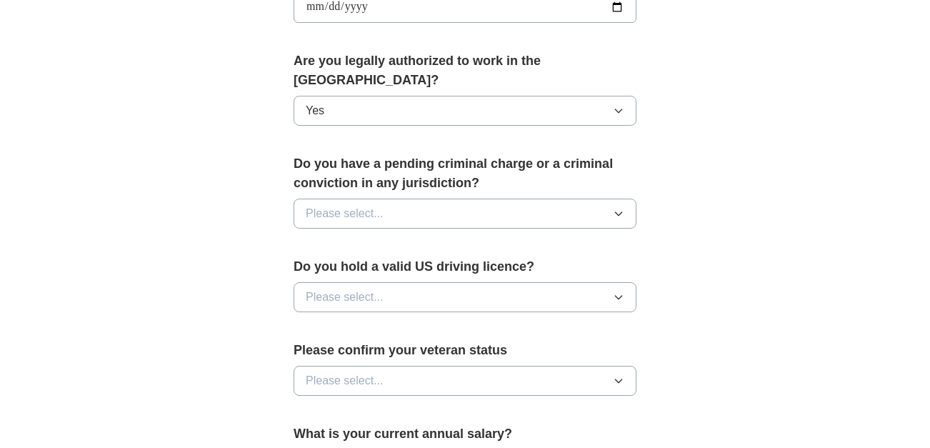
click at [377, 282] on button "Please select..." at bounding box center [464, 297] width 343 height 30
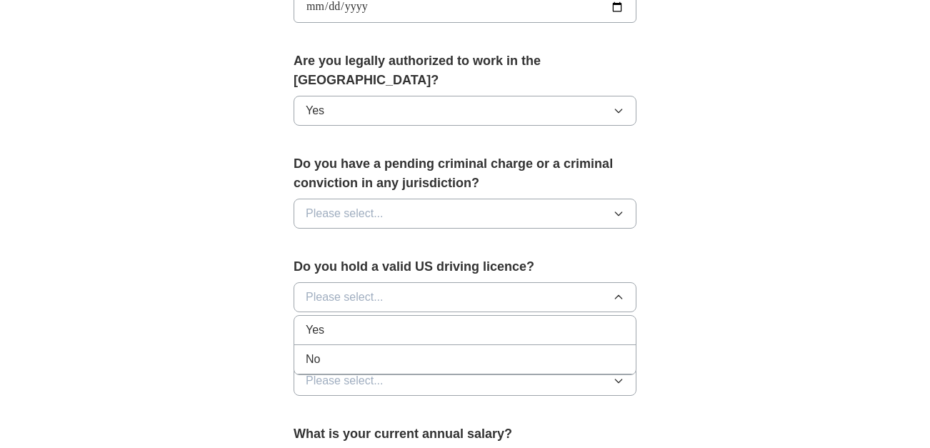
click at [356, 321] on div "Yes" at bounding box center [465, 329] width 318 height 17
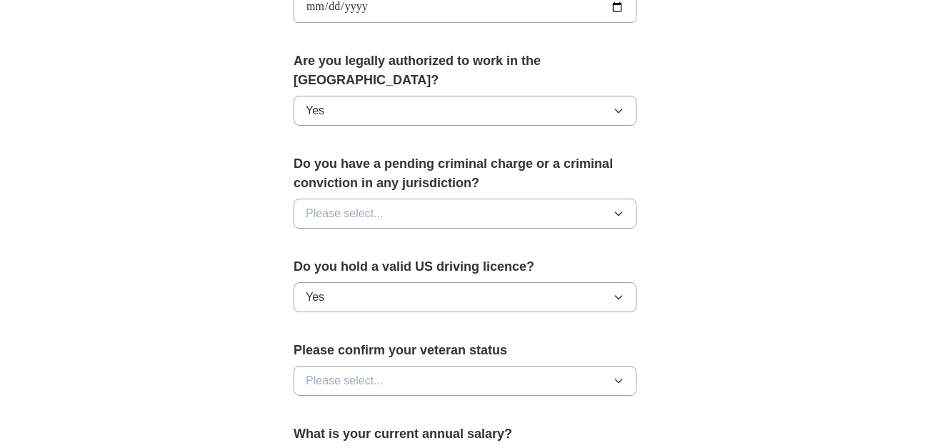
click at [340, 372] on span "Please select..." at bounding box center [345, 380] width 78 height 17
click at [320, 405] on span "Not applicable" at bounding box center [342, 413] width 72 height 17
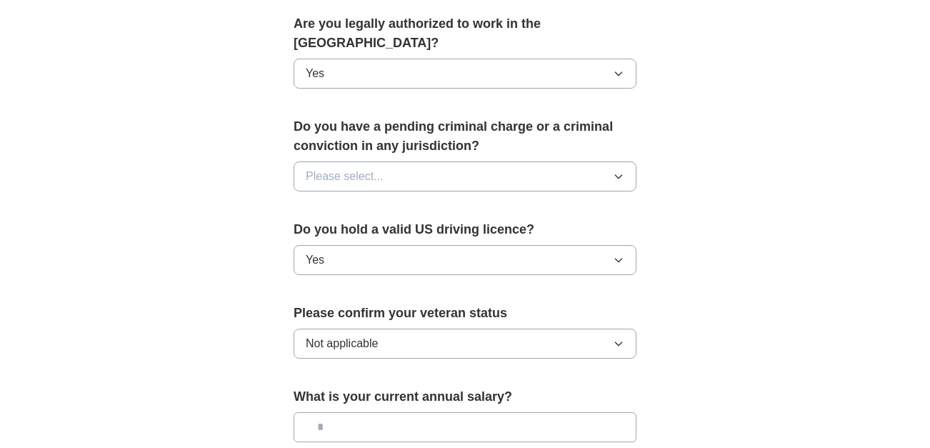
scroll to position [938, 0]
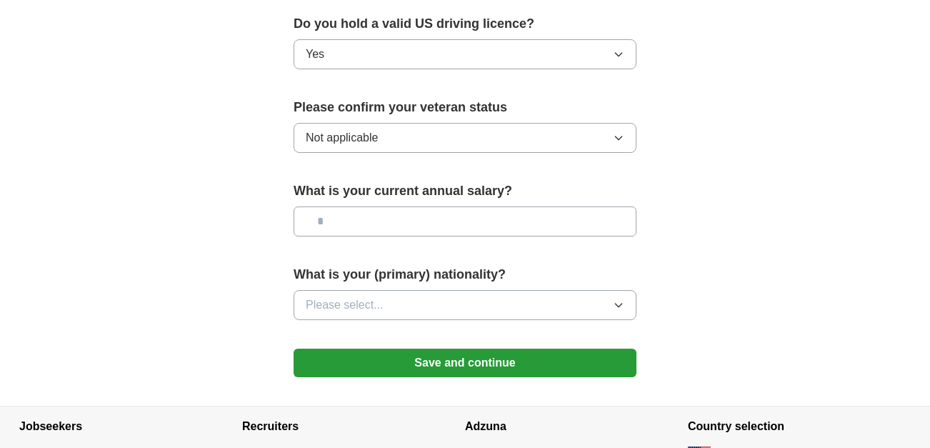
click at [350, 296] on span "Please select..." at bounding box center [345, 304] width 78 height 17
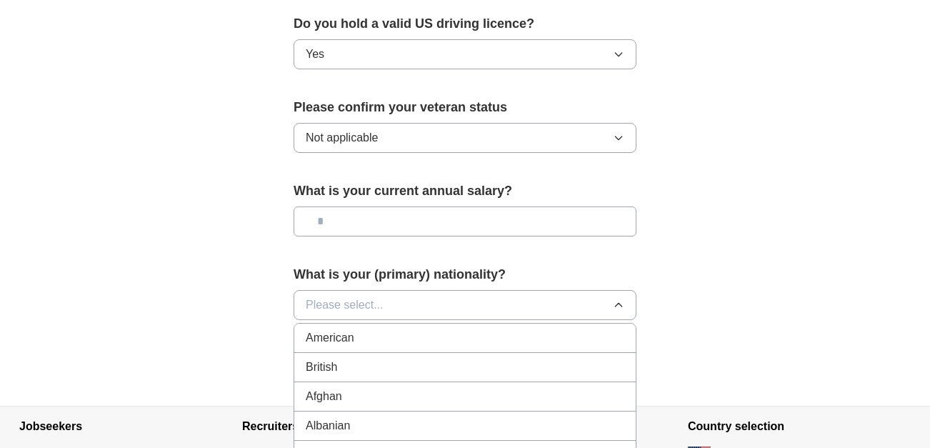
click at [354, 329] on div "American" at bounding box center [465, 337] width 318 height 17
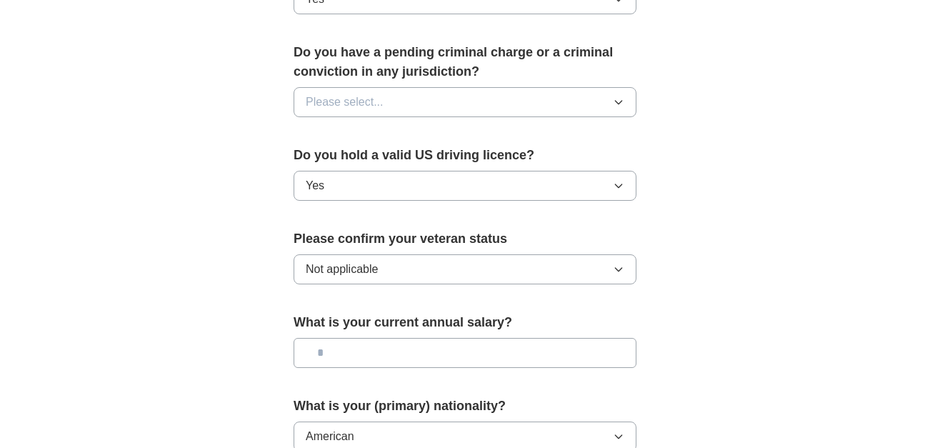
scroll to position [785, 0]
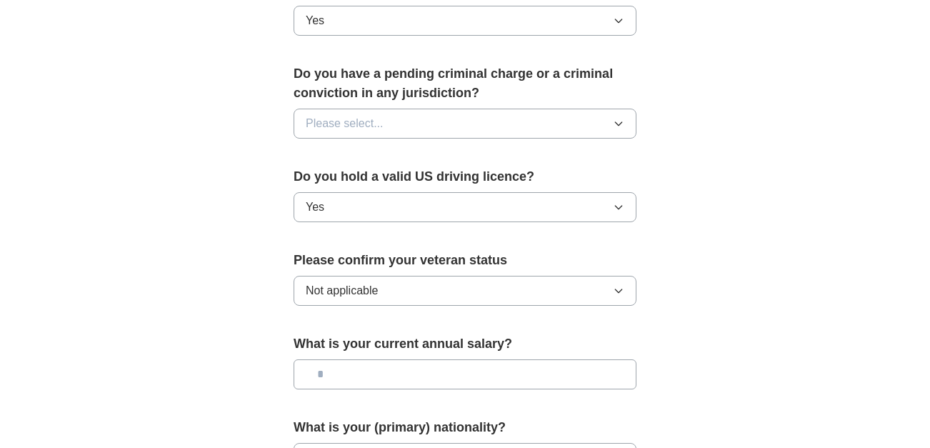
click at [350, 121] on div "Do you have a pending criminal charge or a criminal conviction in any jurisdict…" at bounding box center [464, 107] width 343 height 86
click at [346, 115] on span "Please select..." at bounding box center [345, 123] width 78 height 17
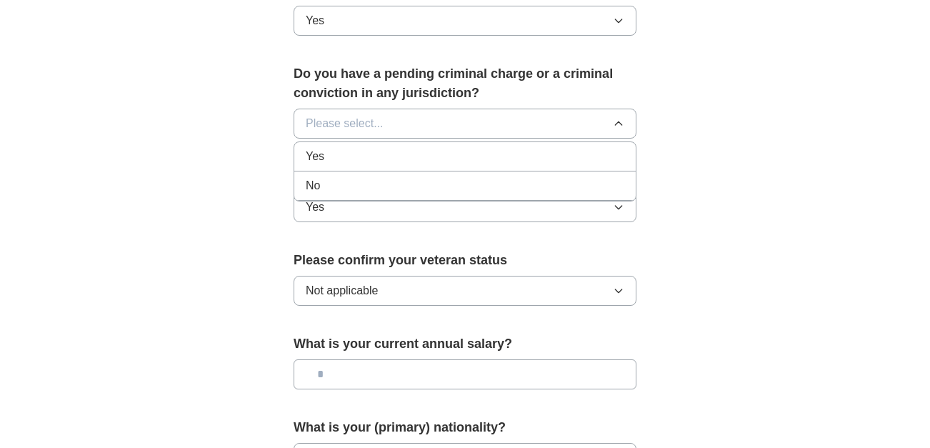
click at [356, 177] on div "No" at bounding box center [465, 185] width 318 height 17
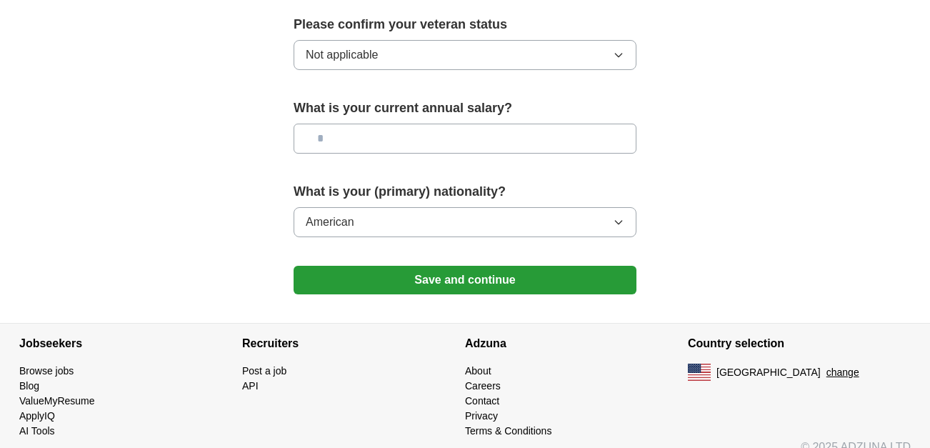
scroll to position [1022, 0]
click at [418, 265] on button "Save and continue" at bounding box center [464, 279] width 343 height 29
